Goal: Information Seeking & Learning: Check status

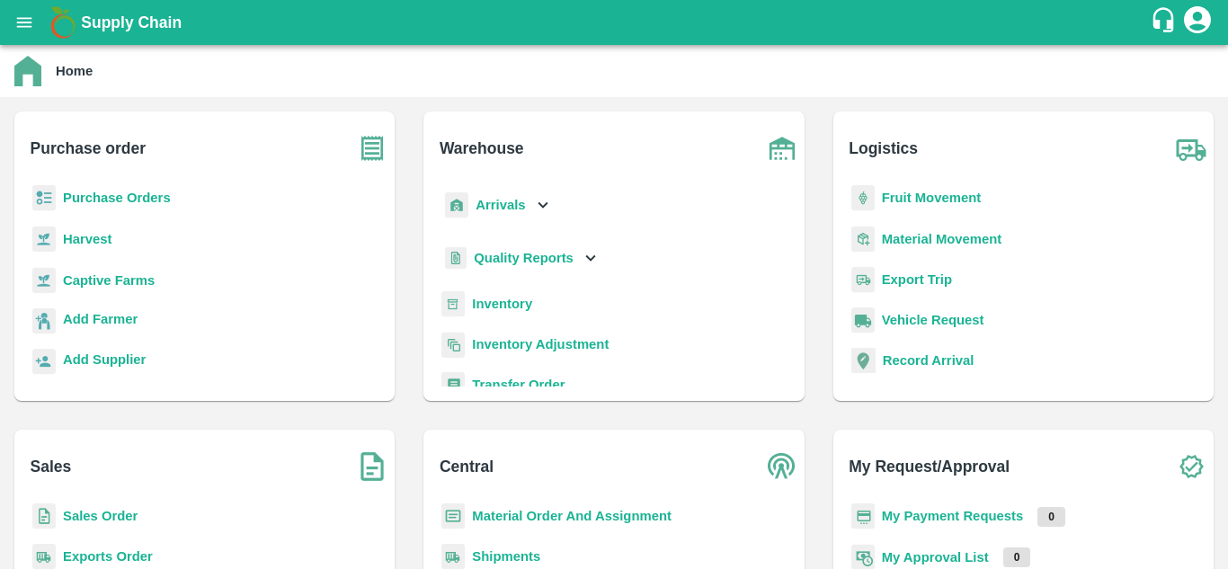
click at [918, 199] on b "Fruit Movement" at bounding box center [932, 198] width 100 height 14
click at [111, 200] on b "Purchase Orders" at bounding box center [117, 198] width 108 height 14
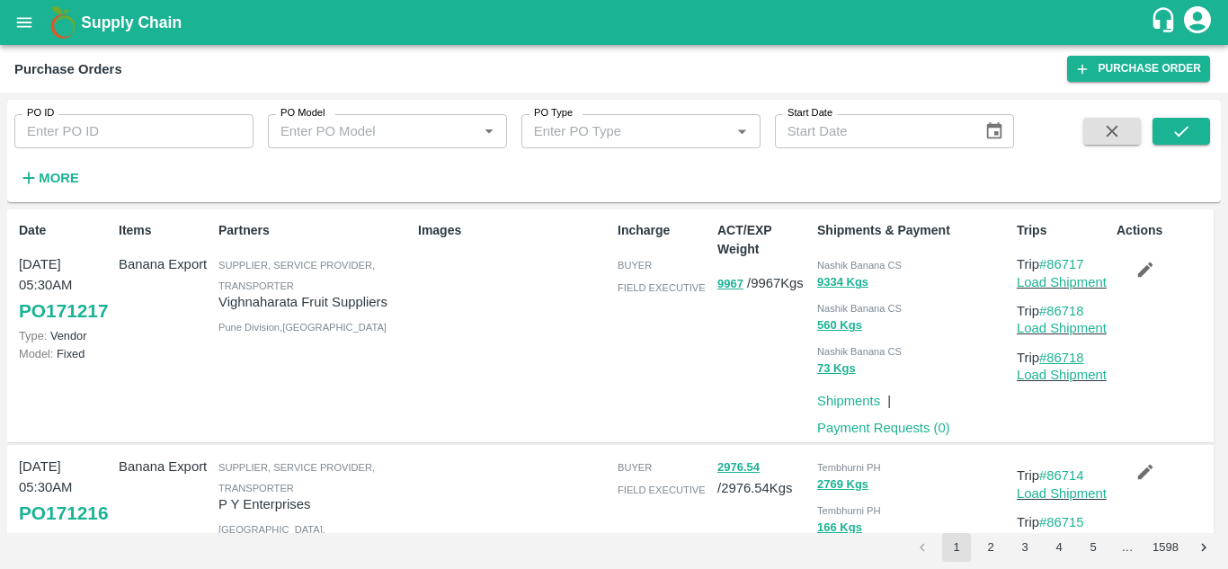
click at [1053, 351] on link "#86718" at bounding box center [1061, 358] width 45 height 14
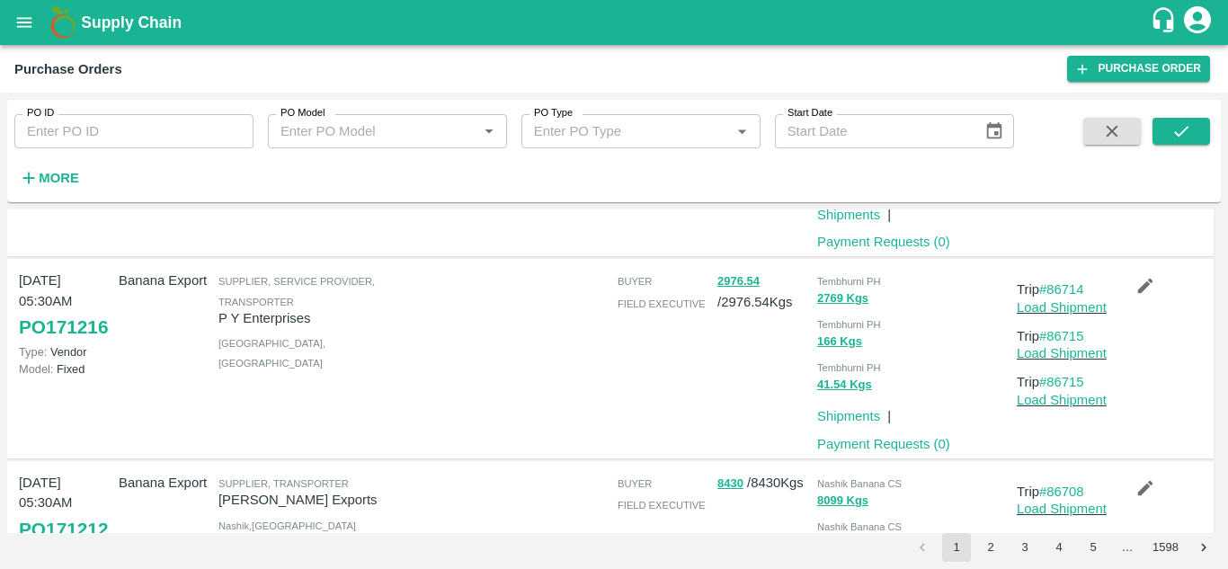
scroll to position [194, 0]
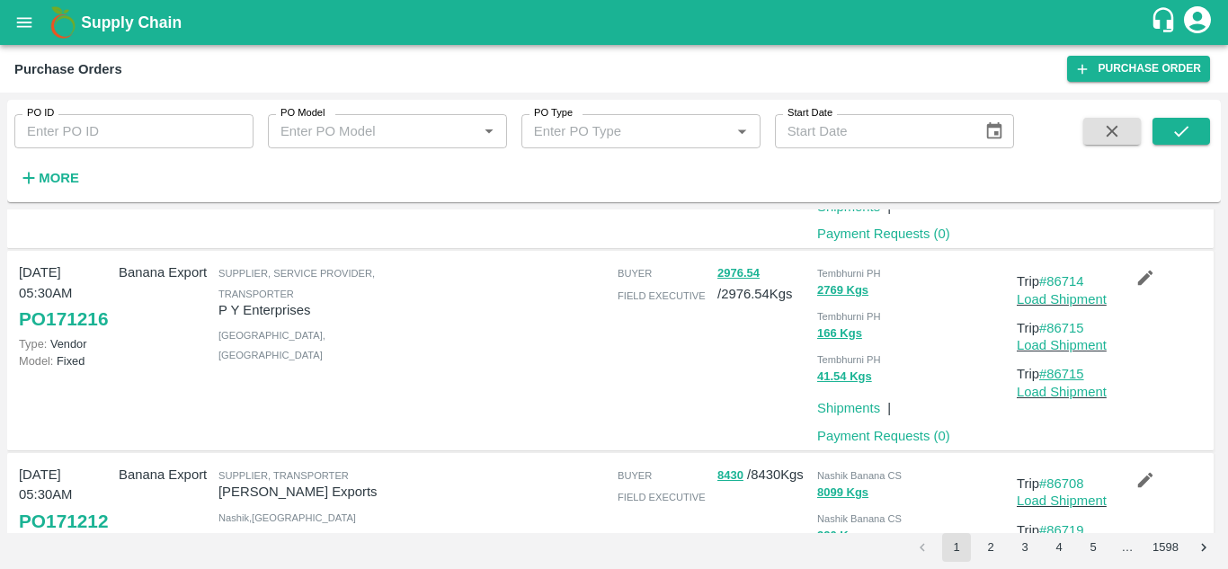
click at [1063, 375] on link "#86715" at bounding box center [1061, 374] width 45 height 14
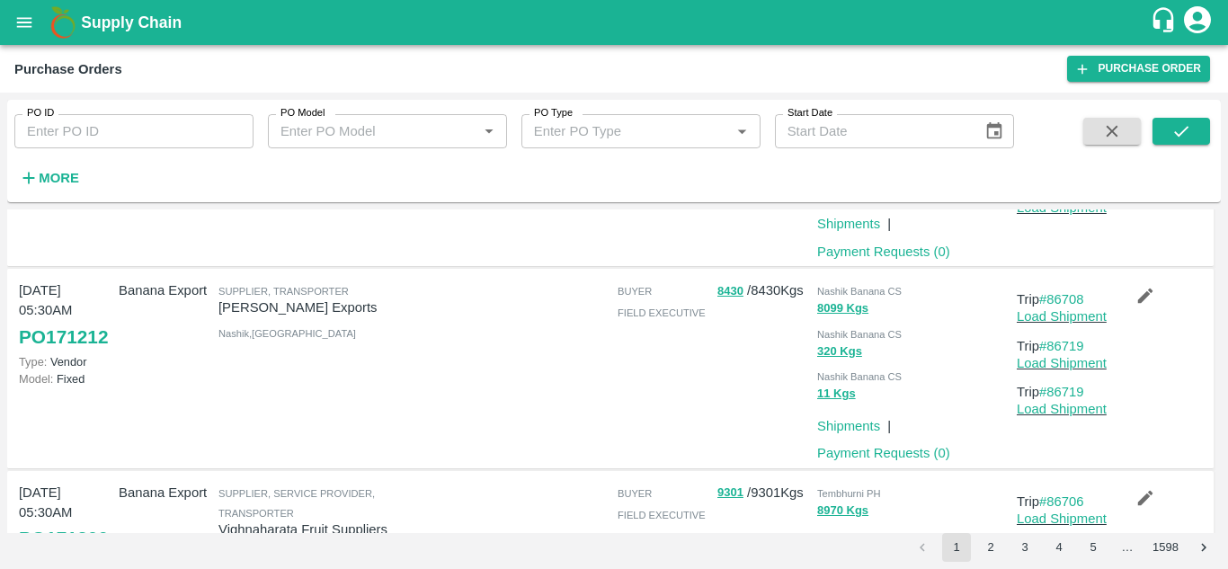
scroll to position [379, 0]
click at [1070, 393] on link "#86719" at bounding box center [1061, 391] width 45 height 14
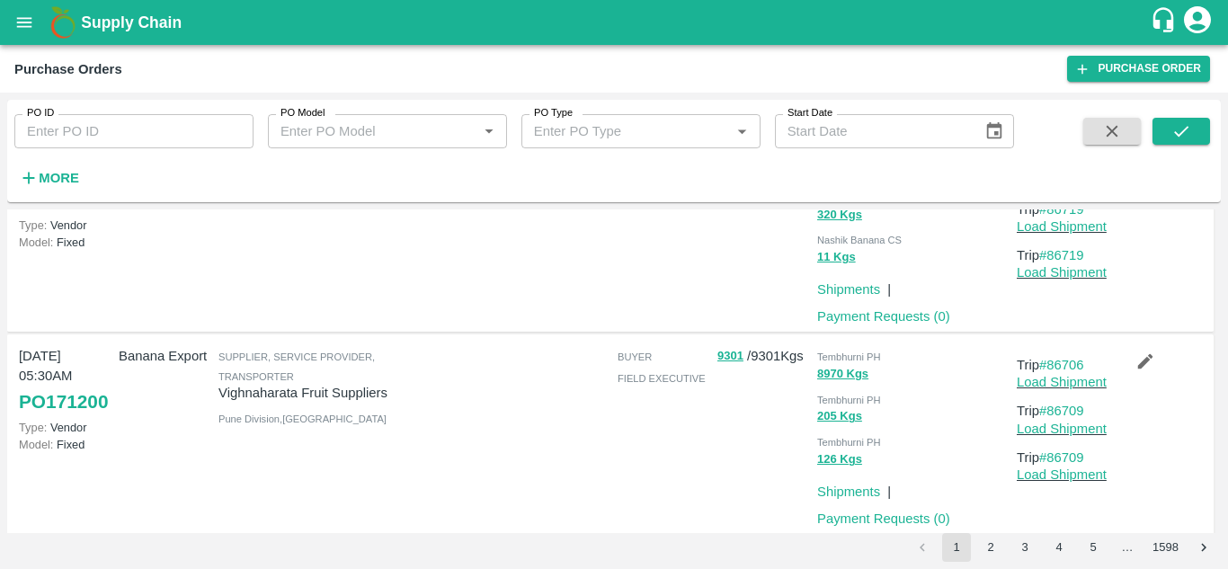
scroll to position [516, 0]
click at [1073, 462] on link "#86709" at bounding box center [1061, 456] width 45 height 14
click at [1068, 448] on p "Trip #86709" at bounding box center [1063, 457] width 93 height 20
click at [1069, 457] on link "#86709" at bounding box center [1061, 456] width 45 height 14
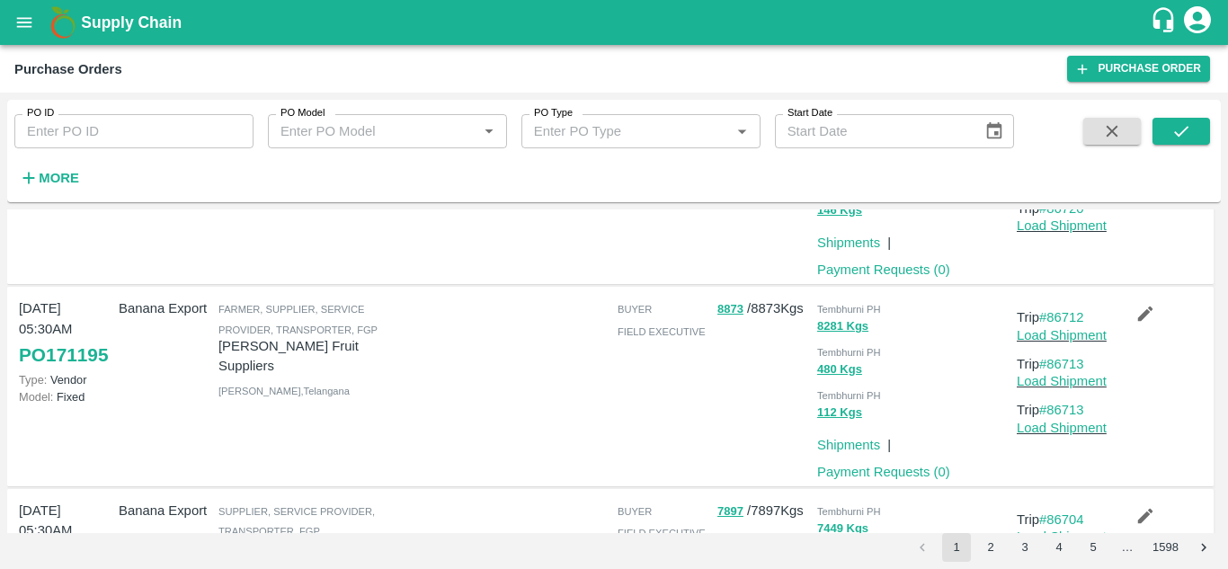
scroll to position [967, 0]
click at [1061, 410] on link "#86713" at bounding box center [1061, 409] width 45 height 14
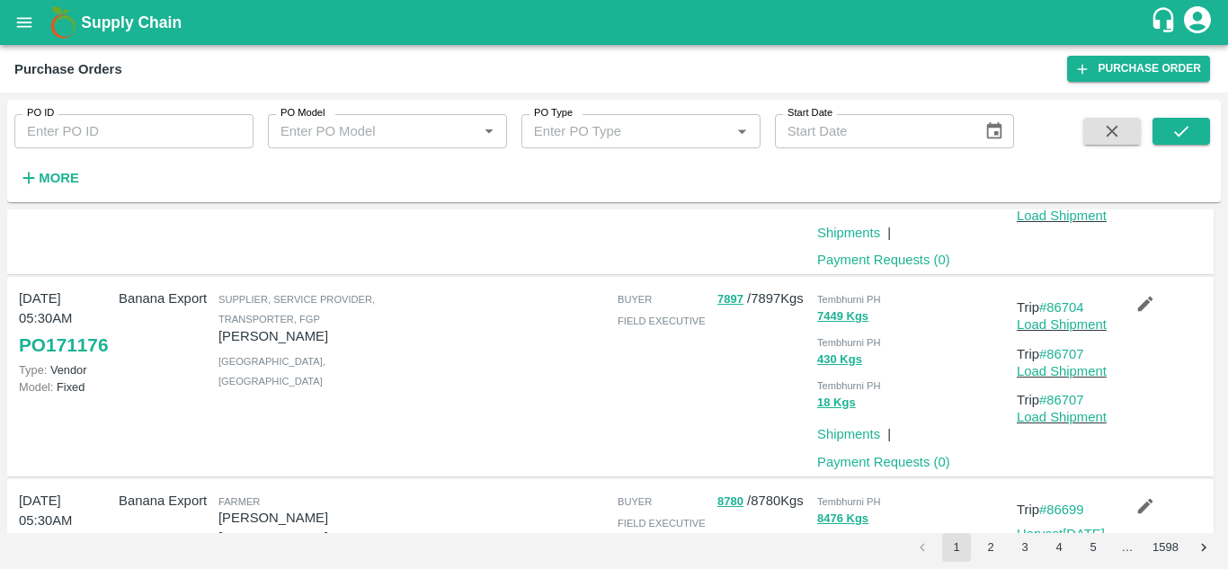
scroll to position [1179, 0]
click at [1063, 397] on link "#86707" at bounding box center [1061, 399] width 45 height 14
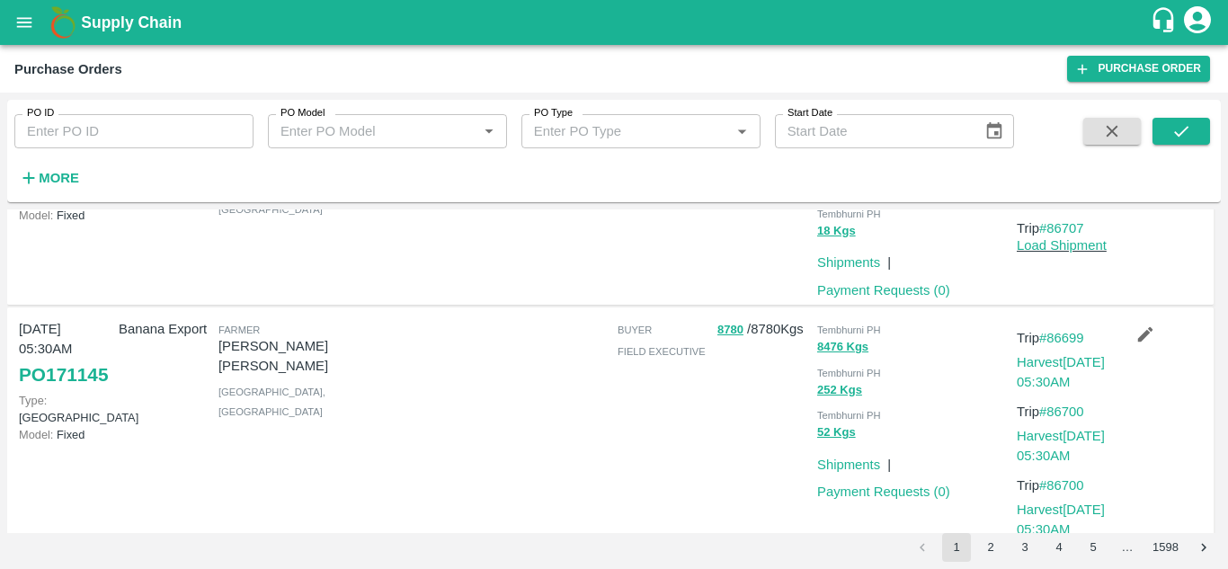
scroll to position [1353, 0]
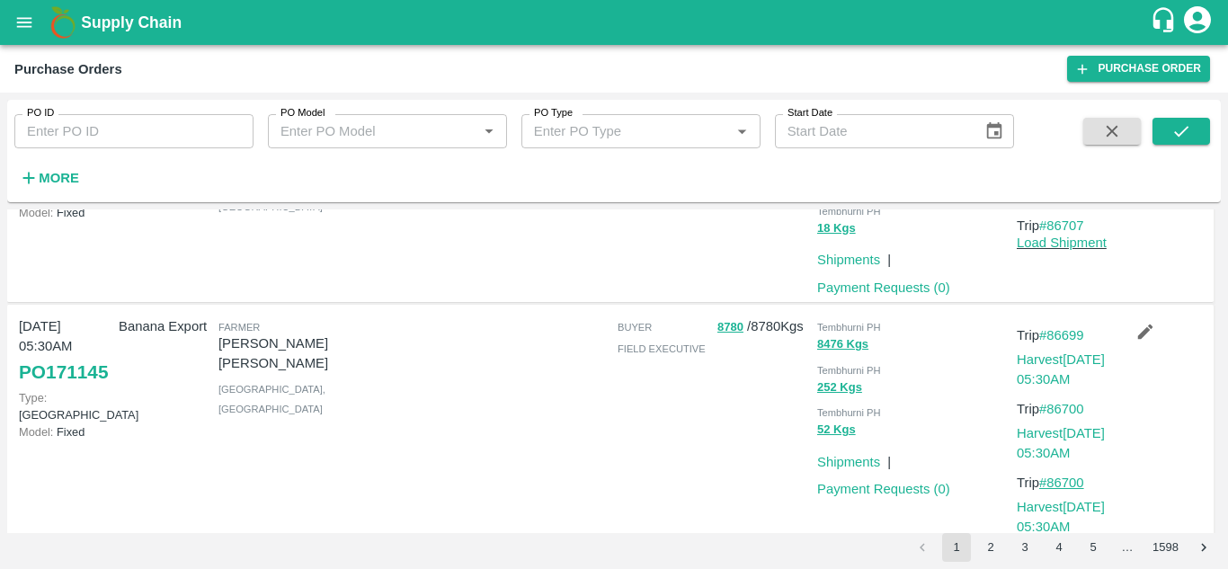
click at [1061, 489] on link "#86700" at bounding box center [1061, 482] width 45 height 14
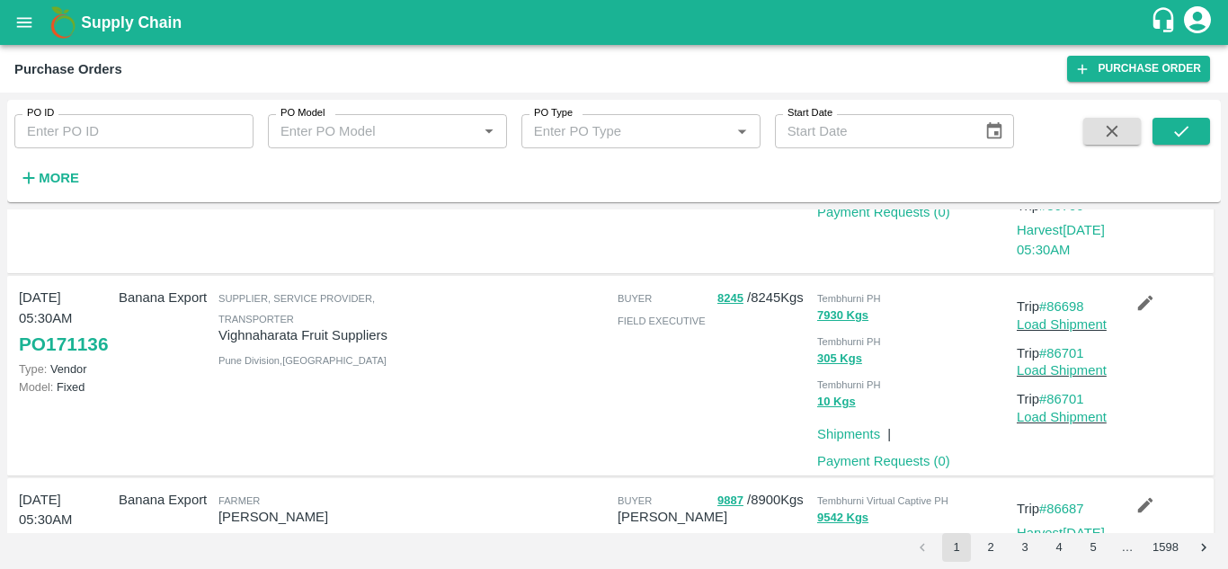
scroll to position [1629, 0]
click at [1061, 404] on link "#86701" at bounding box center [1061, 400] width 45 height 14
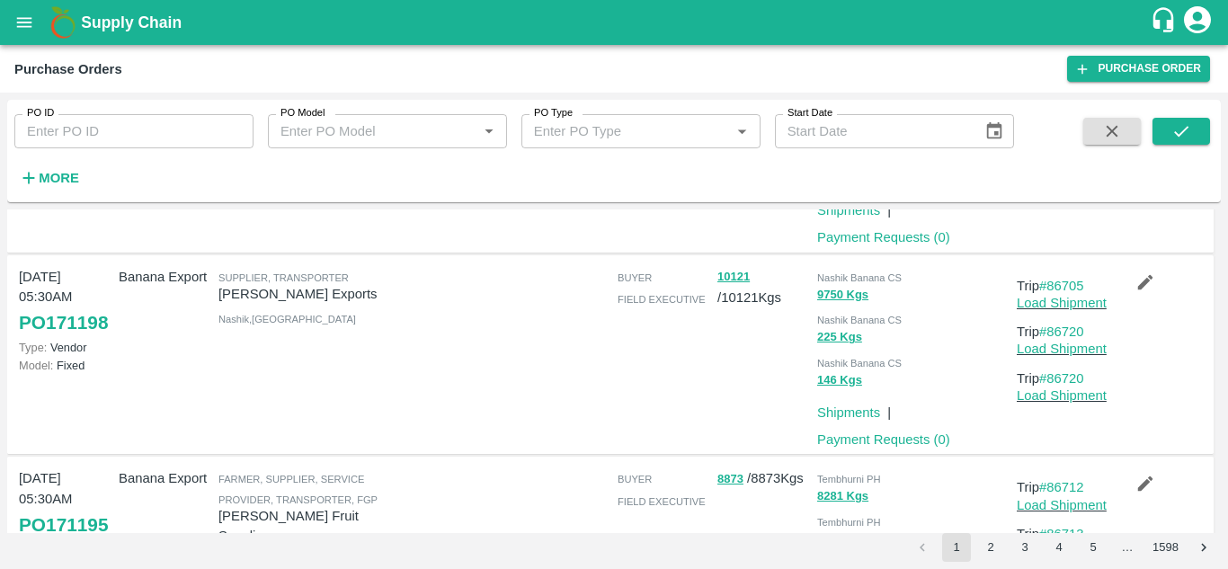
scroll to position [795, 0]
click at [1070, 383] on link "#86720" at bounding box center [1061, 379] width 45 height 14
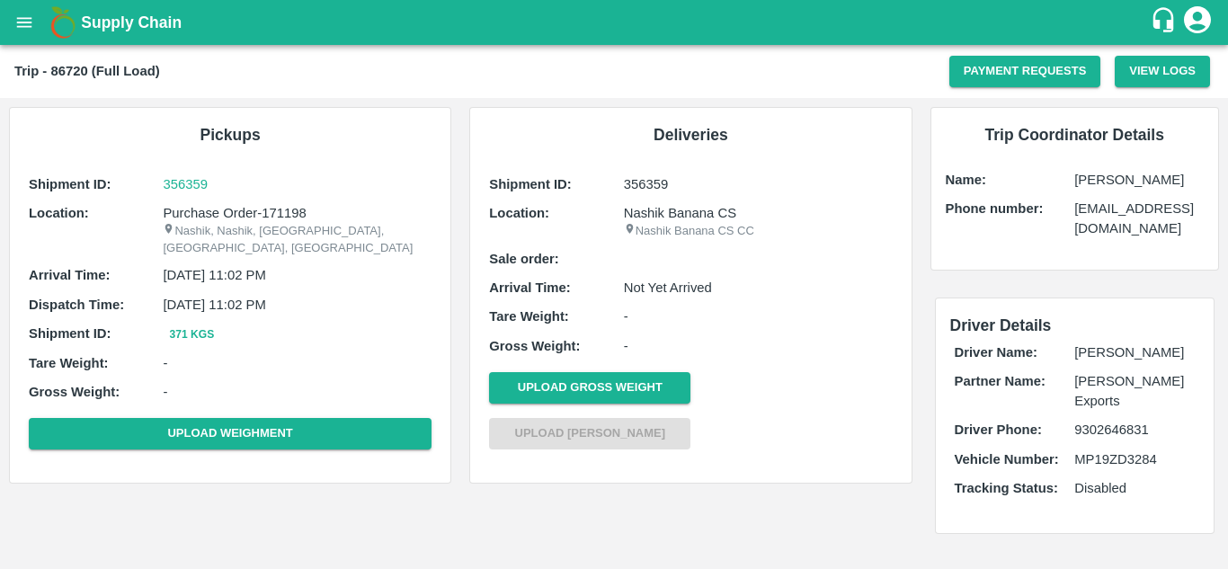
click at [783, 514] on div "Pickups Shipment ID: 356359 Location: Purchase Order-171198 [GEOGRAPHIC_DATA], …" at bounding box center [460, 375] width 921 height 554
